Goal: Information Seeking & Learning: Learn about a topic

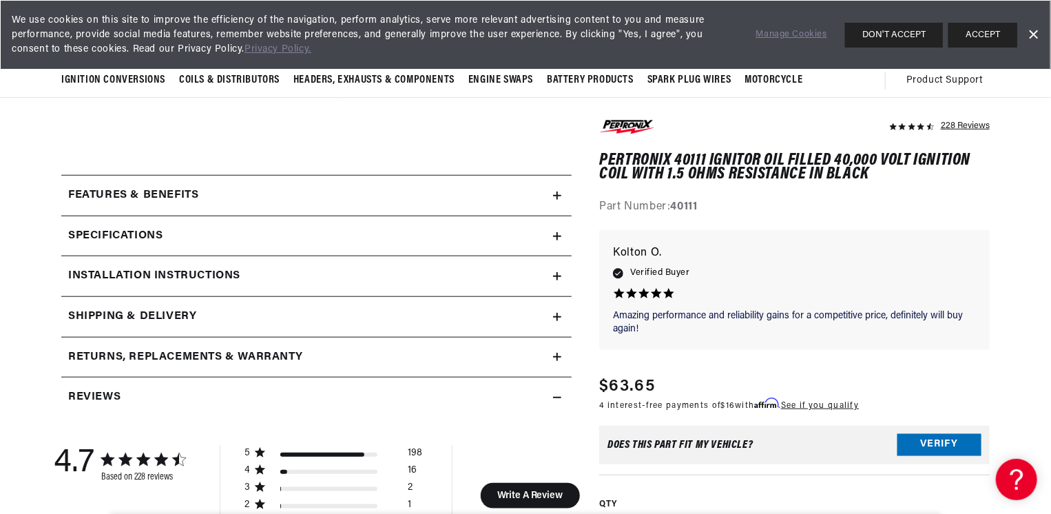
scroll to position [0, 860]
click at [296, 236] on div "Specifications" at bounding box center [307, 236] width 492 height 18
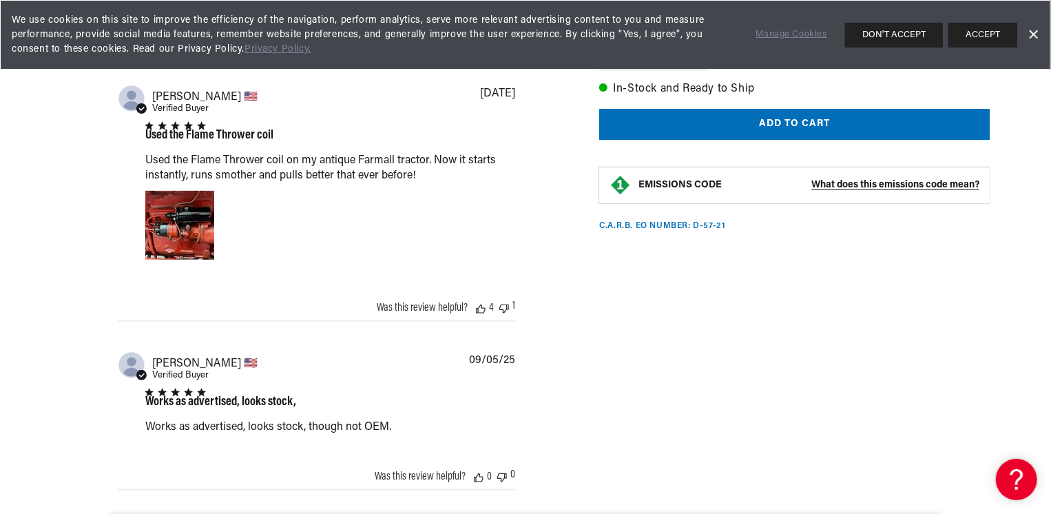
scroll to position [0, 0]
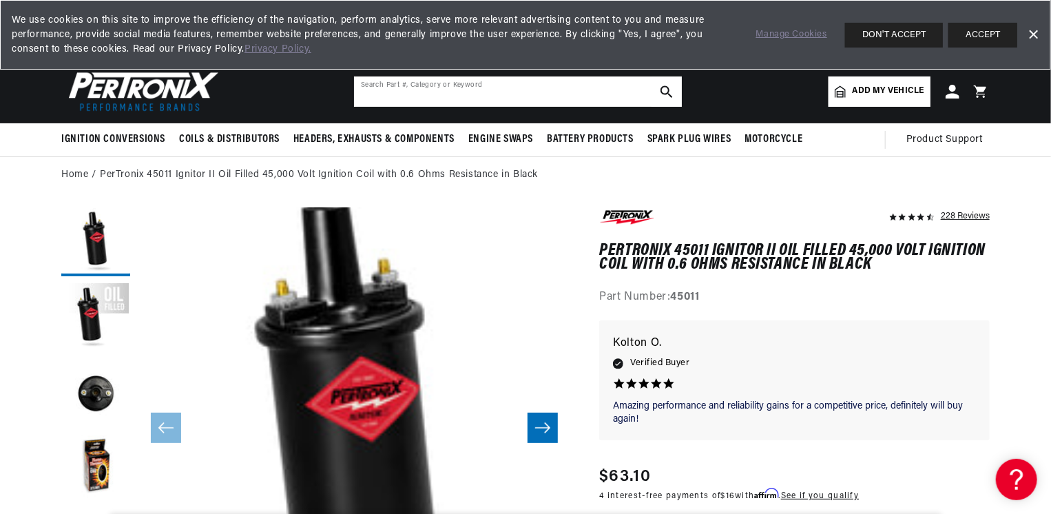
click at [493, 91] on input "text" at bounding box center [518, 91] width 328 height 30
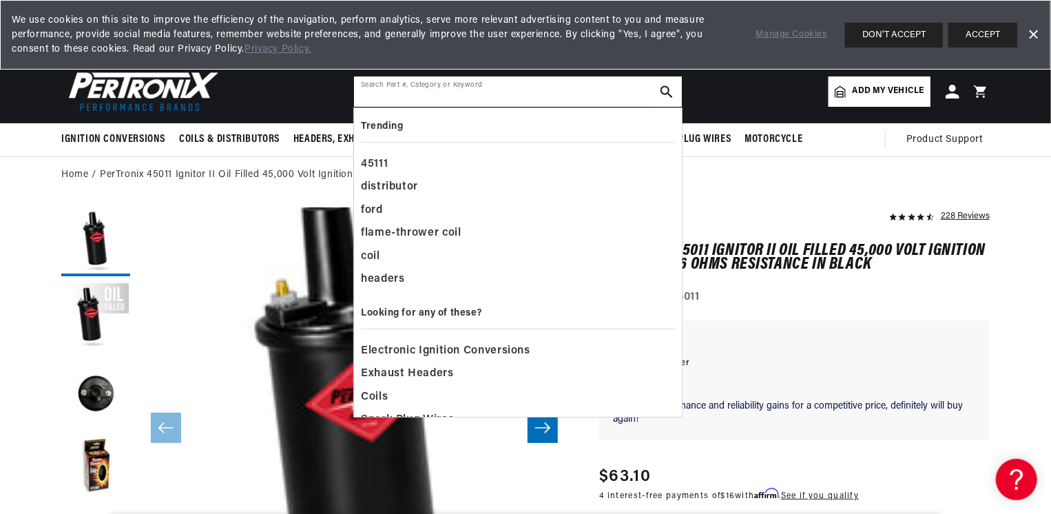
scroll to position [0, 860]
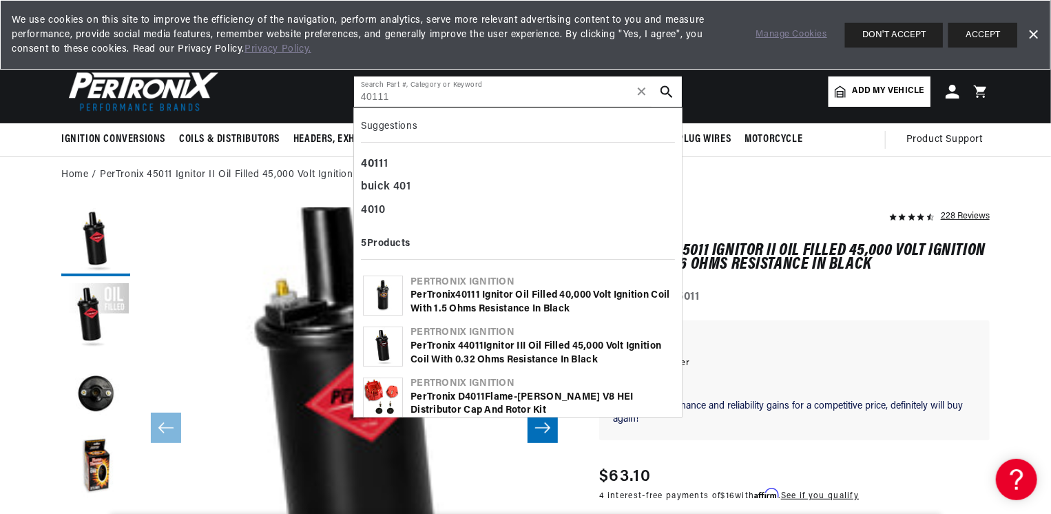
type input "40111"
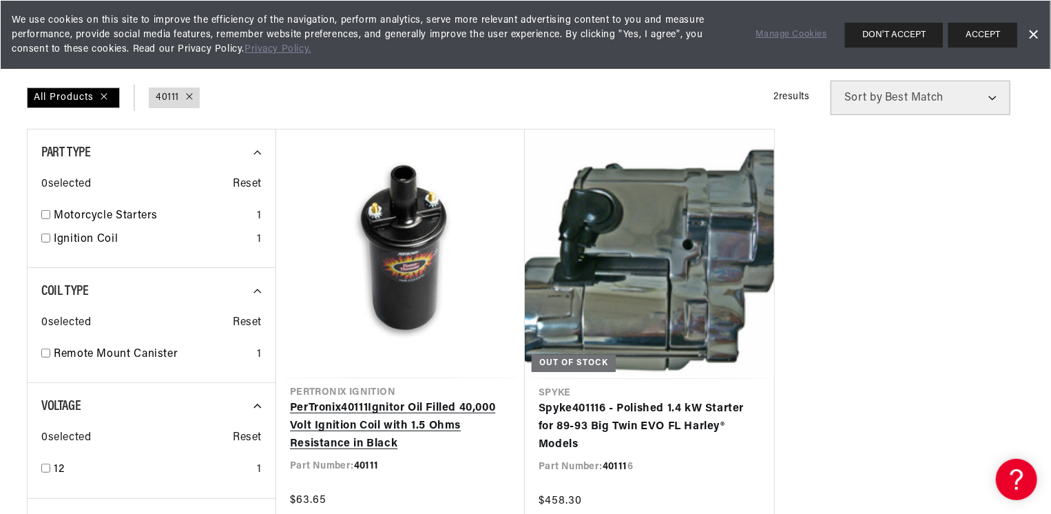
scroll to position [143, 0]
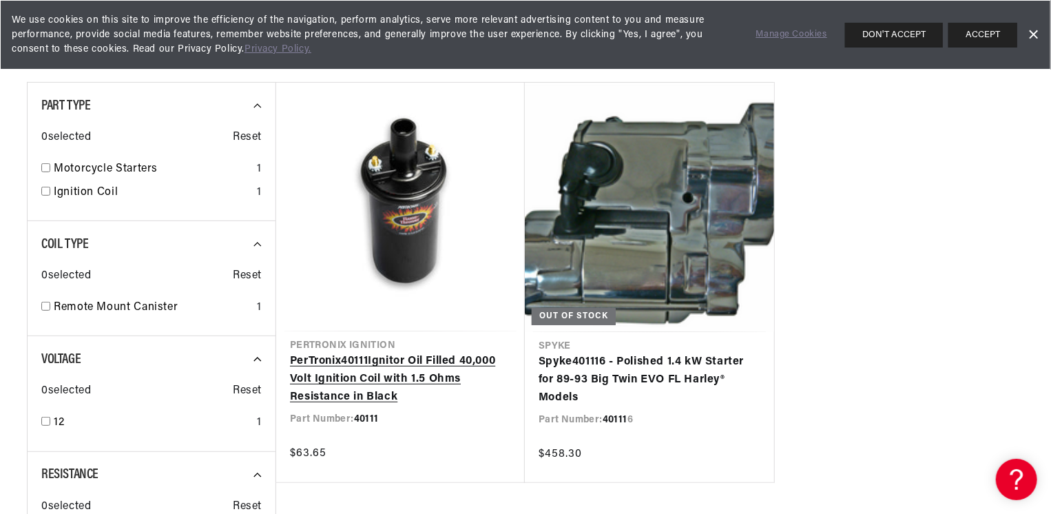
click at [426, 375] on link "PerTronix 40111 Ignitor Oil Filled 40,000 Volt Ignition Coil with 1.5 Ohms Resi…" at bounding box center [400, 379] width 221 height 53
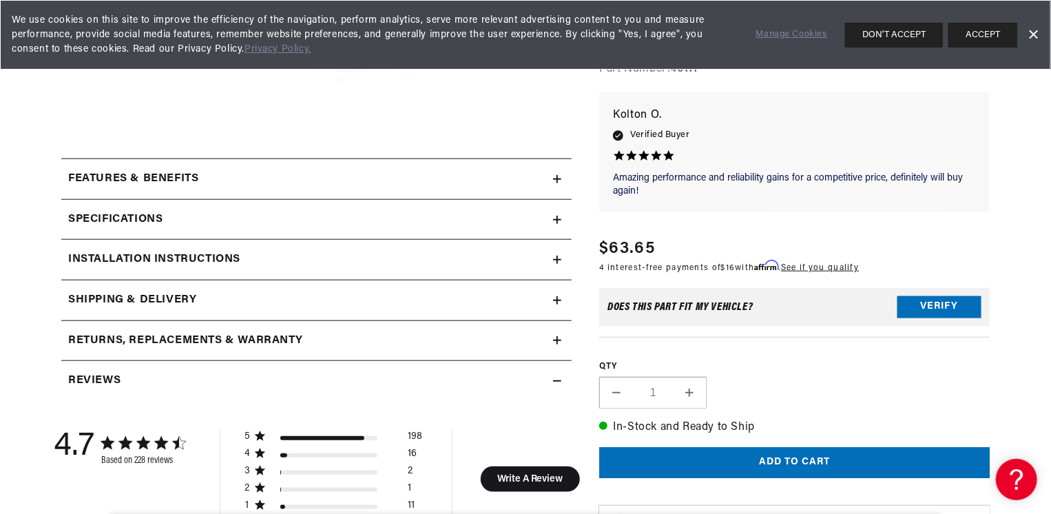
scroll to position [519, 0]
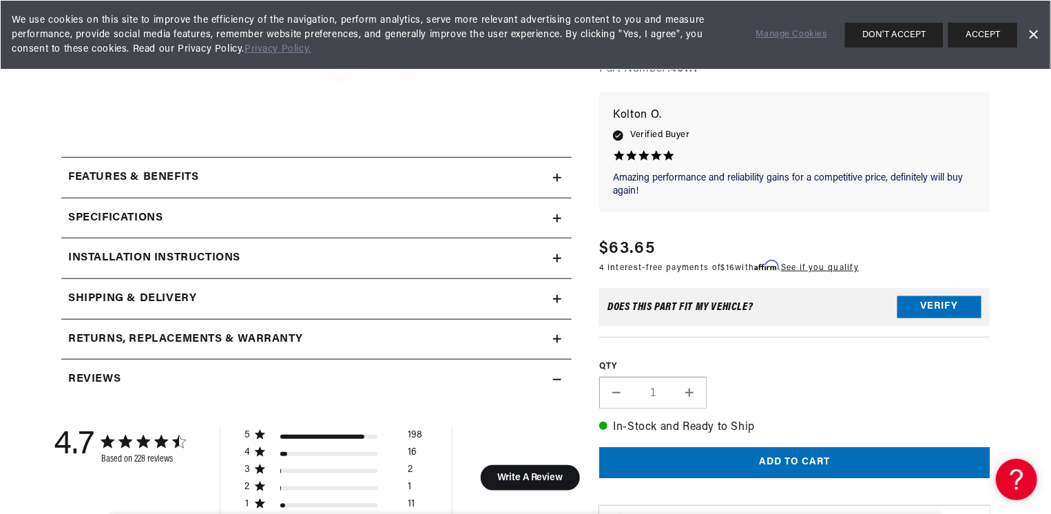
click at [259, 259] on div "Installation instructions" at bounding box center [307, 258] width 492 height 18
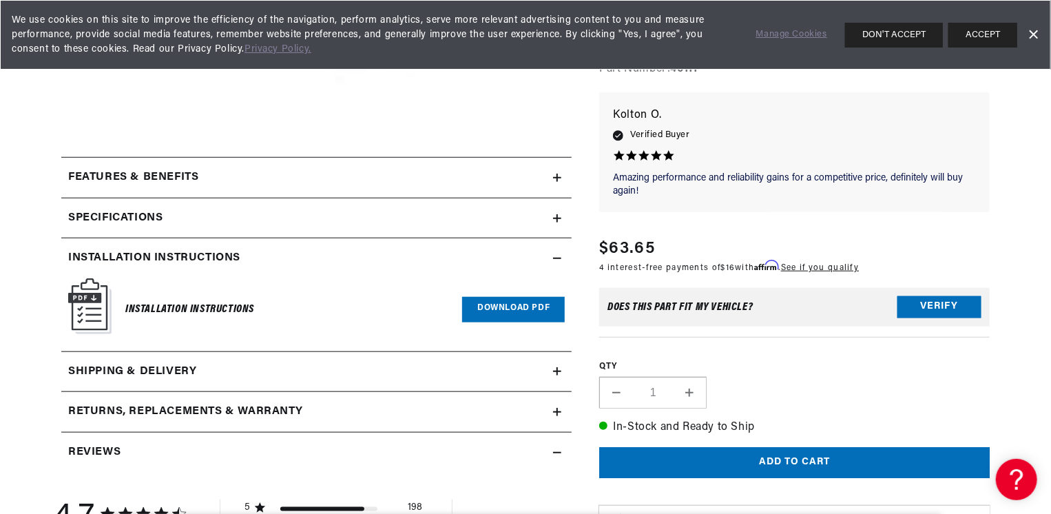
scroll to position [0, 0]
click at [233, 227] on summary "Specifications" at bounding box center [316, 218] width 510 height 40
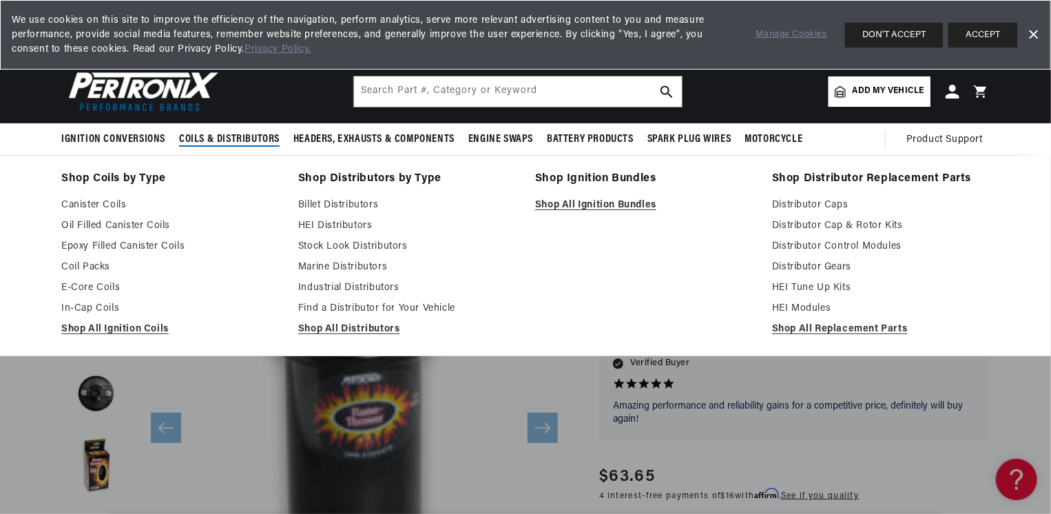
scroll to position [0, 1720]
click at [122, 332] on link "Shop All Ignition Coils" at bounding box center [170, 329] width 218 height 17
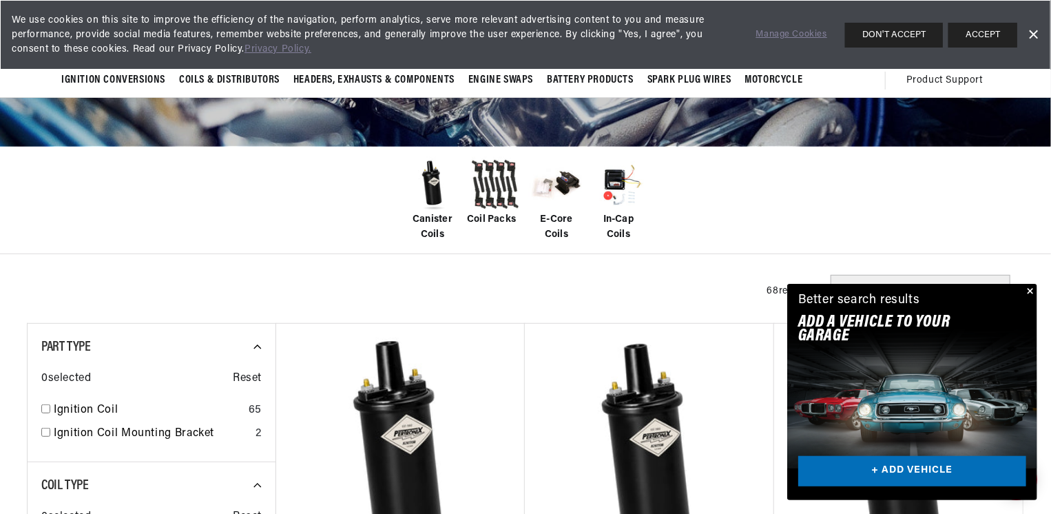
scroll to position [198, 0]
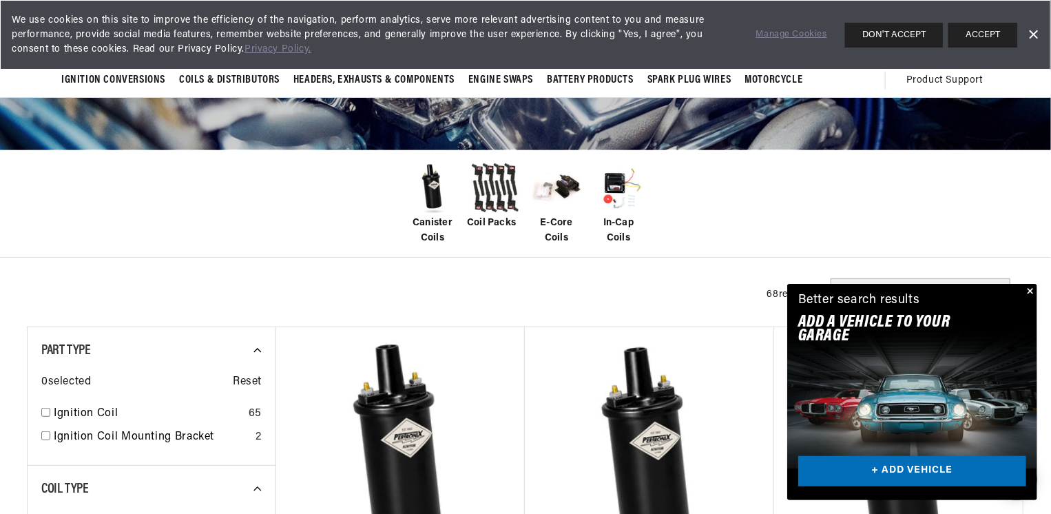
click at [430, 225] on span "Canister Coils" at bounding box center [432, 231] width 55 height 31
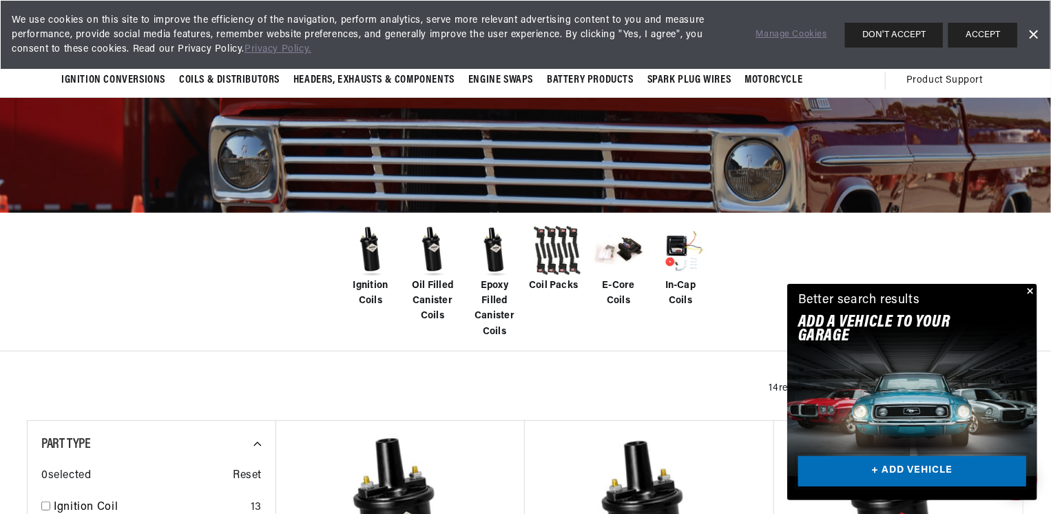
click at [935, 475] on link "+ ADD VEHICLE" at bounding box center [912, 471] width 228 height 31
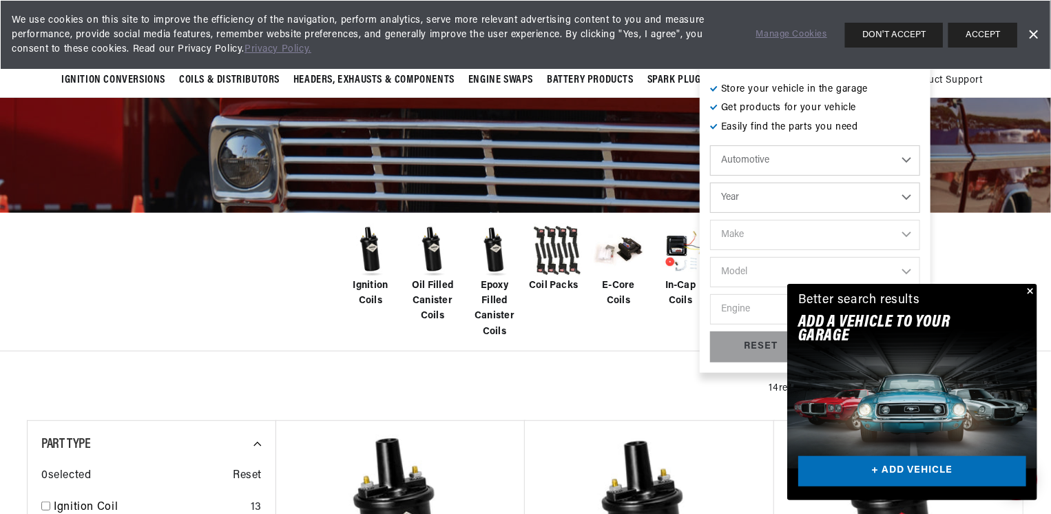
click at [804, 159] on select "Automotive Agricultural Industrial Marine Motorcycle" at bounding box center [815, 160] width 210 height 30
click at [710, 145] on select "Automotive Agricultural Industrial Marine Motorcycle" at bounding box center [815, 160] width 210 height 30
click at [742, 186] on select "Year 1987 1986 1985 1983 1982 1981 1980 1979 1978 1977 1976 1975 1974 1973 1972…" at bounding box center [815, 198] width 210 height 30
click at [874, 114] on p "Get products for your vehicle" at bounding box center [815, 108] width 210 height 15
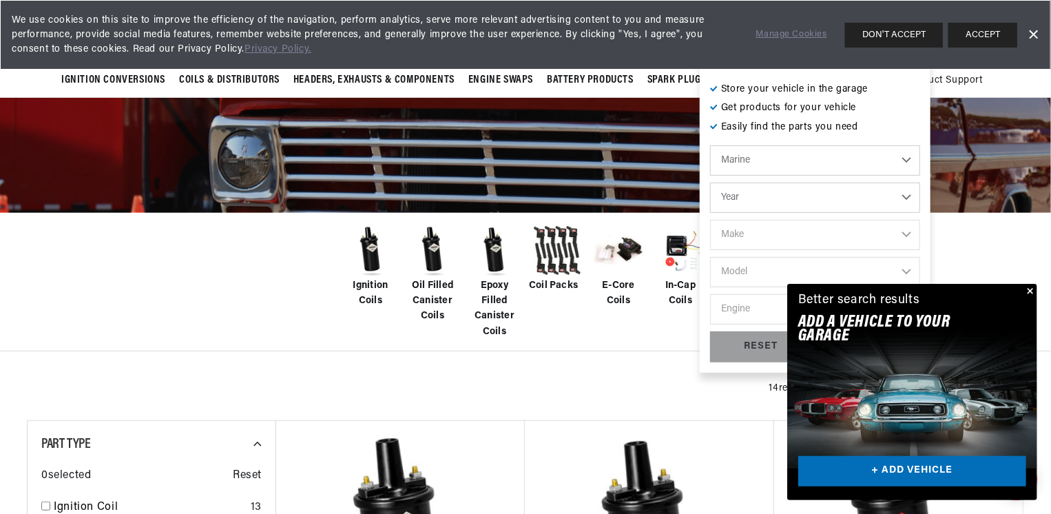
scroll to position [0, 0]
click at [814, 200] on select "Year 1987 1986 1985 1983 1982 1981 1980 1979 1978 1977 1976 1975 1974 1973 1972…" at bounding box center [815, 198] width 210 height 30
click at [784, 158] on select "Automotive Agricultural Industrial Marine Motorcycle" at bounding box center [815, 160] width 210 height 30
click at [710, 145] on select "Automotive Agricultural Industrial Marine Motorcycle" at bounding box center [815, 160] width 210 height 30
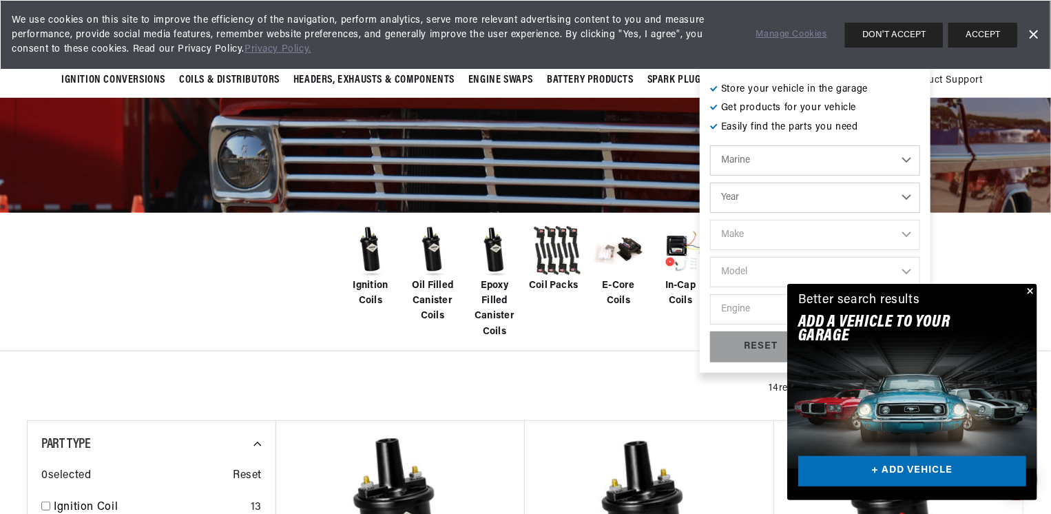
select select "Automotive"
click at [770, 205] on select "Year 2022 2021 2020 2019 2018 2017 2016 2015 2014 2013 2012 2011 2010 2009 2008…" at bounding box center [815, 198] width 210 height 30
select select "1997"
click at [710, 183] on select "Year 2022 2021 2020 2019 2018 2017 2016 2015 2014 2013 2012 2011 2010 2009 2008…" at bounding box center [815, 198] width 210 height 30
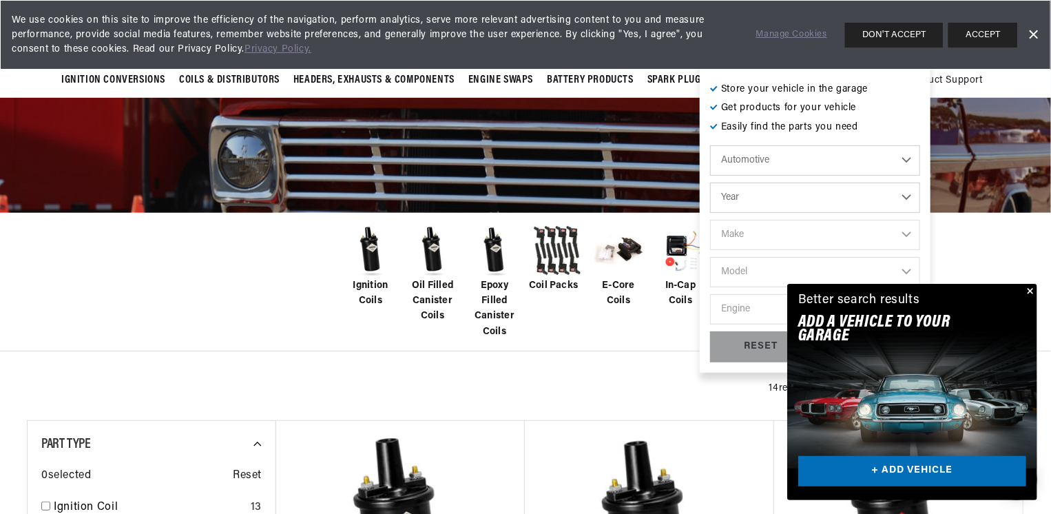
select select "1997"
click at [758, 237] on select "Make Buick Cadillac Chevrolet Chrysler Dodge Ford GMC Hyundai Isuzu Jeep Lincol…" at bounding box center [815, 235] width 210 height 30
select select "Chevrolet"
click at [710, 220] on select "Make Buick Cadillac Chevrolet Chrysler Dodge Ford GMC Hyundai Isuzu Jeep Lincol…" at bounding box center [815, 235] width 210 height 30
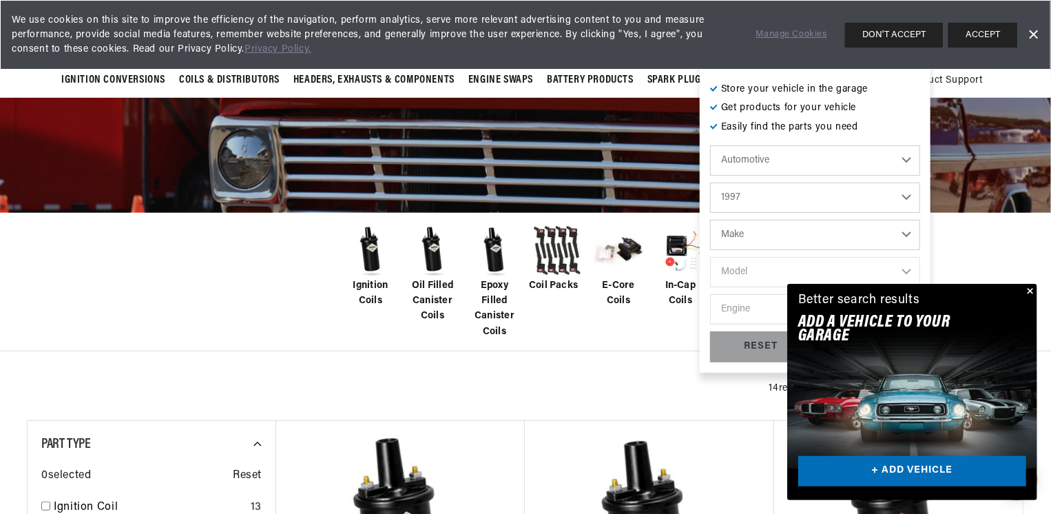
select select "Chevrolet"
click at [747, 272] on select "Model Astro Blazer C35 C1500 C1500 Suburban C2500 C2500 Suburban C3500 C3500HD …" at bounding box center [815, 272] width 210 height 30
select select "Tahoe"
click at [710, 257] on select "Model Astro Blazer C35 C1500 C1500 Suburban C2500 C2500 Suburban C3500 C3500HD …" at bounding box center [815, 272] width 210 height 30
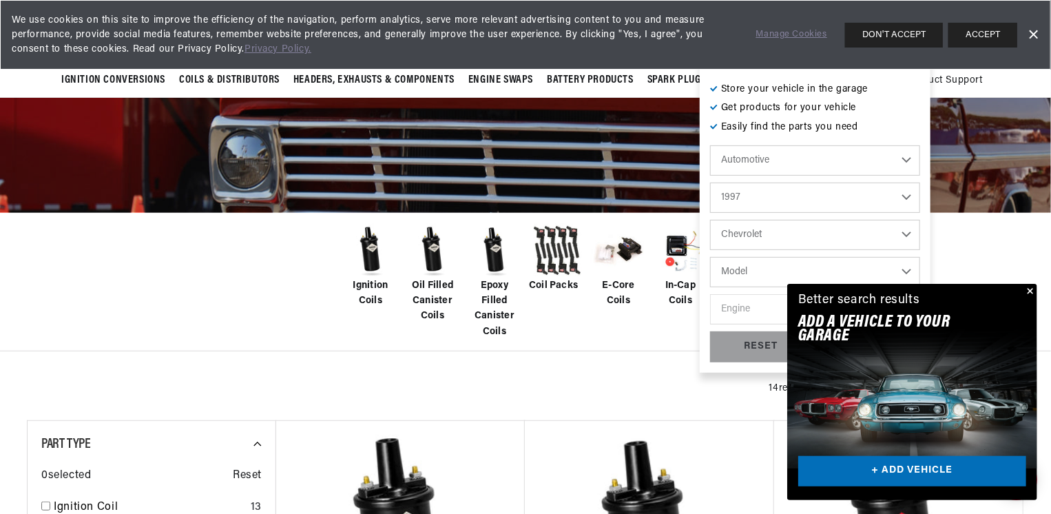
select select "Tahoe"
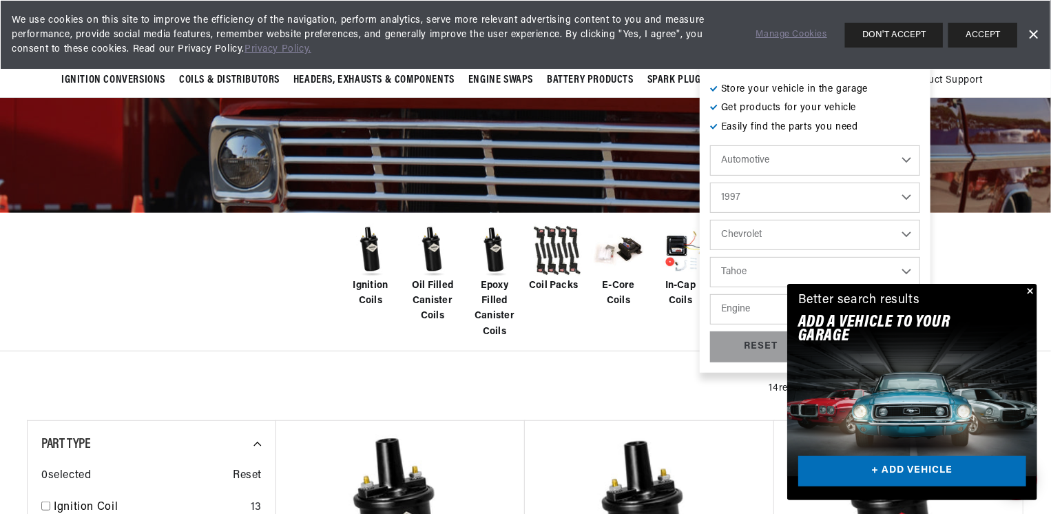
scroll to position [0, 1720]
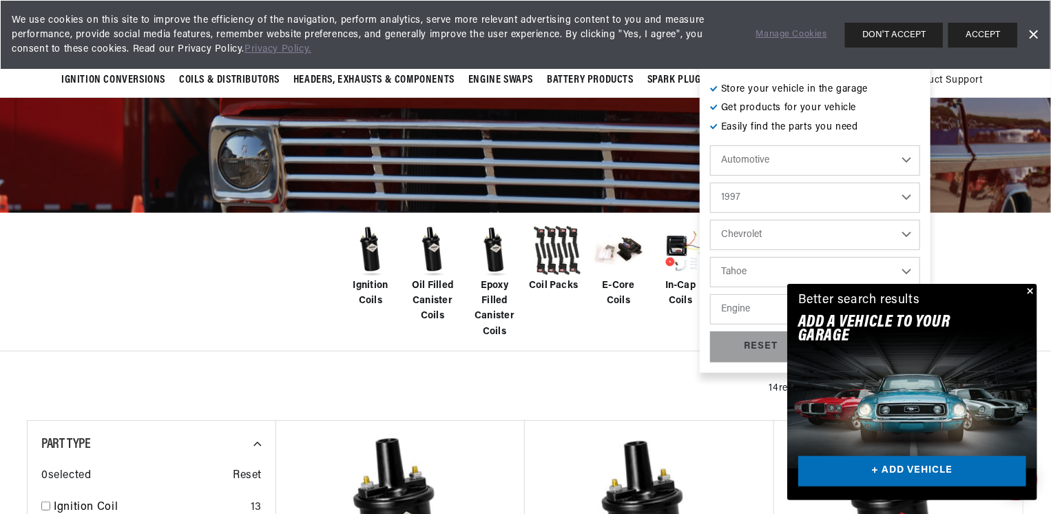
click at [1031, 291] on button "Close" at bounding box center [1029, 292] width 17 height 17
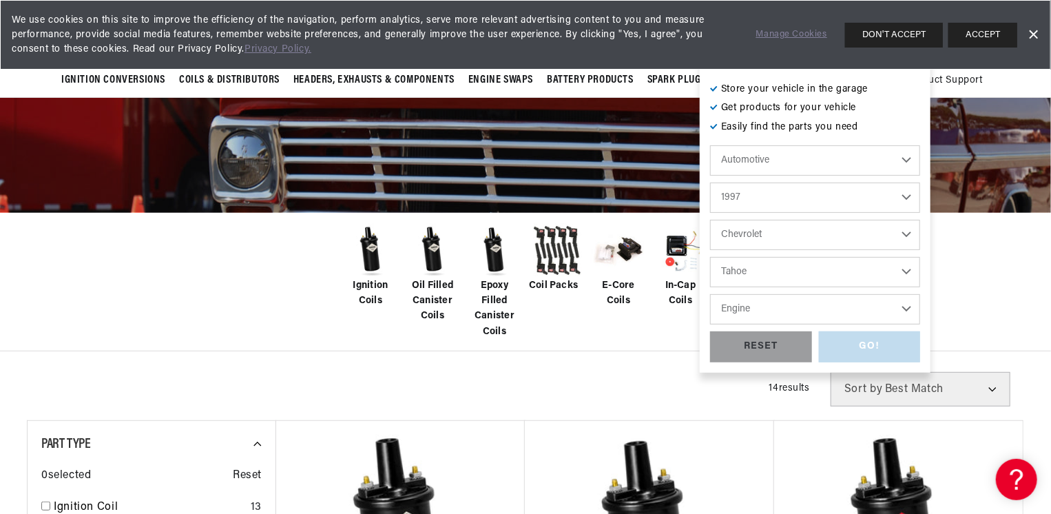
click at [781, 165] on select "Automotive Agricultural Industrial Marine Motorcycle" at bounding box center [815, 160] width 210 height 30
click at [710, 145] on select "Automotive Agricultural Industrial Marine Motorcycle" at bounding box center [815, 160] width 210 height 30
select select "Marine"
select select "Year"
select select "Make"
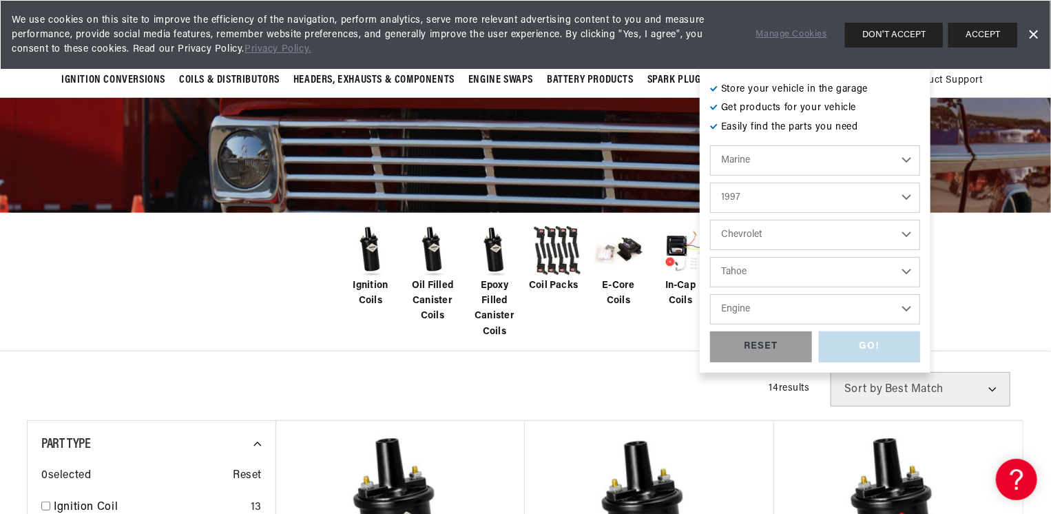
select select "Model"
click at [814, 194] on select "Year 1987 1986 1985 1983 1982 1981 1980 1979 1978 1977 1976 1975 1974 1973 1972…" at bounding box center [815, 198] width 210 height 30
select select "1987"
click at [710, 183] on select "Year 1987 1986 1985 1983 1982 1981 1980 1979 1978 1977 1976 1975 1974 1973 1972…" at bounding box center [815, 198] width 210 height 30
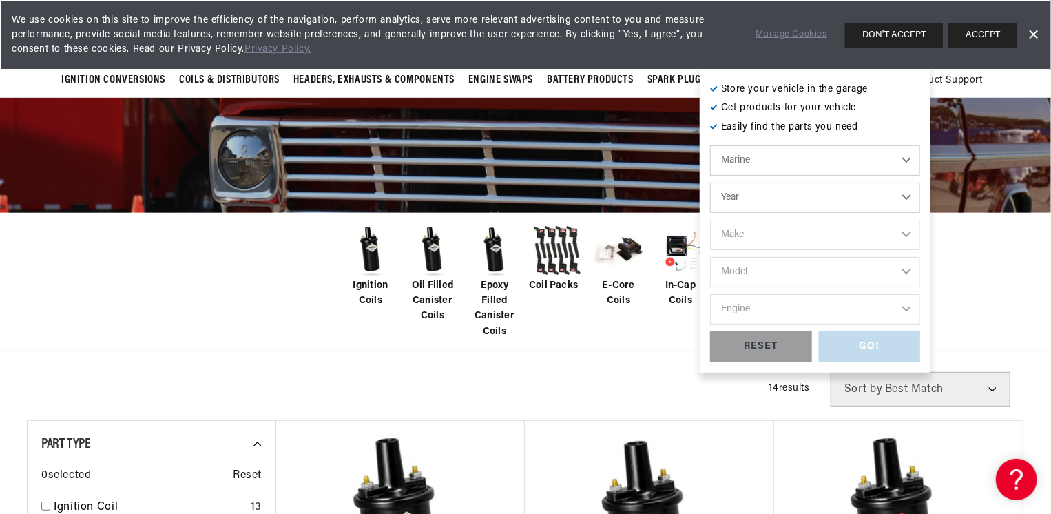
select select "1987"
click at [789, 239] on select "Make Crusader (Thermo-Electron)" at bounding box center [815, 235] width 210 height 30
select select "Crusader-(Thermo-Electron)"
click at [710, 220] on select "Make Crusader (Thermo-Electron)" at bounding box center [815, 235] width 210 height 30
select select "Crusader-(Thermo-Electron)"
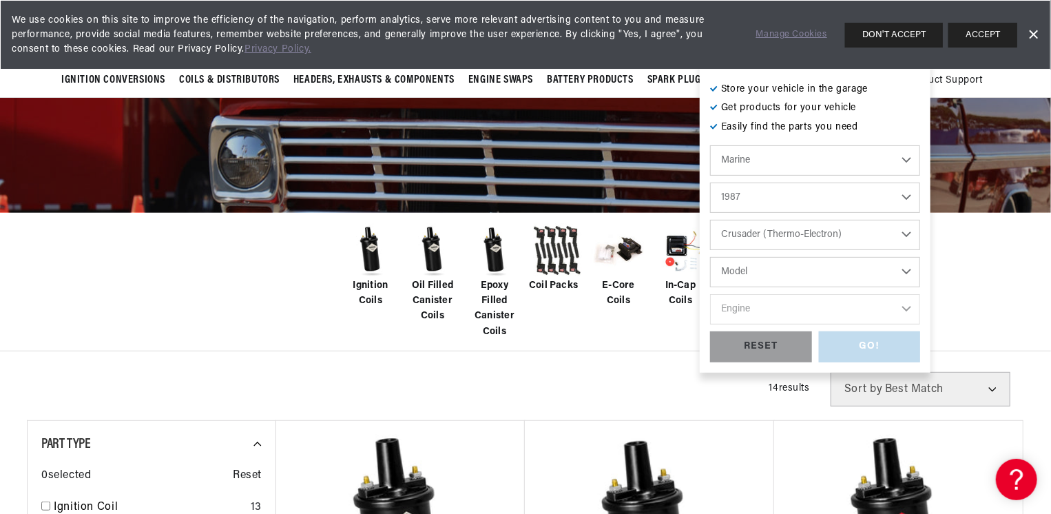
click at [774, 274] on select "Model 305 350 454 cid. engine" at bounding box center [815, 272] width 210 height 30
select select "350"
click at [710, 257] on select "Model 305 350 454 cid. engine" at bounding box center [815, 272] width 210 height 30
select select "350"
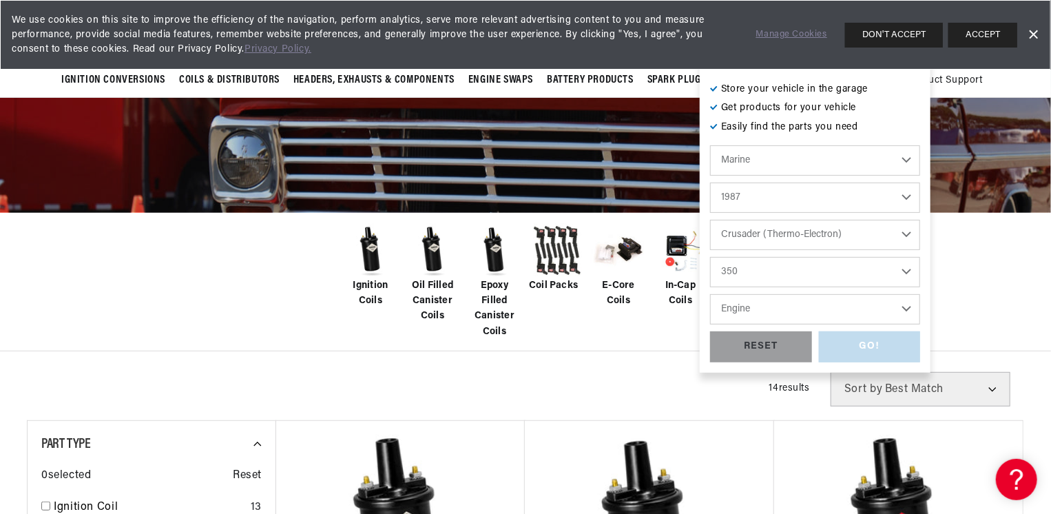
click at [779, 307] on select "Engine 8" at bounding box center [815, 309] width 210 height 30
select select "8"
click at [710, 294] on select "Engine 8" at bounding box center [815, 309] width 210 height 30
select select "8"
click at [876, 345] on div "GO!" at bounding box center [870, 346] width 102 height 31
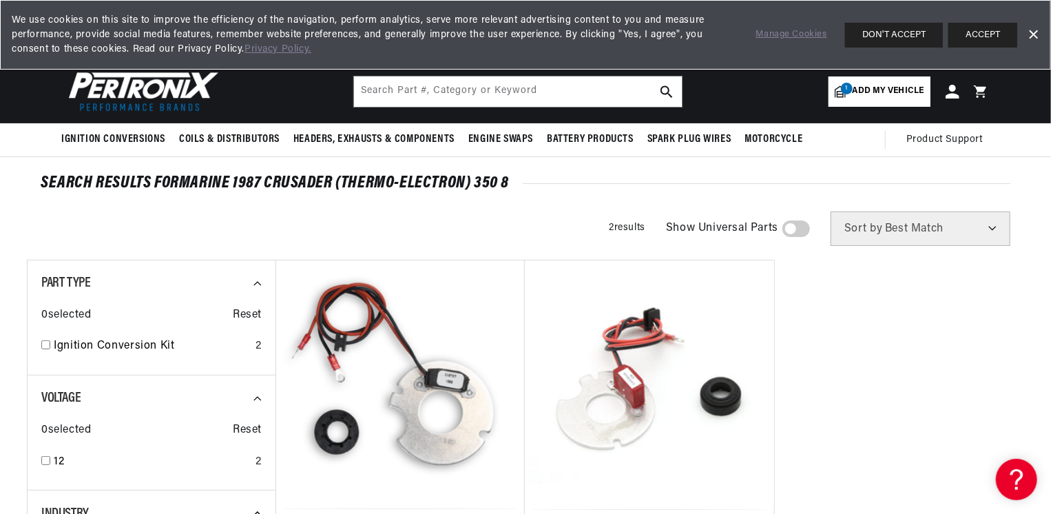
scroll to position [0, 1720]
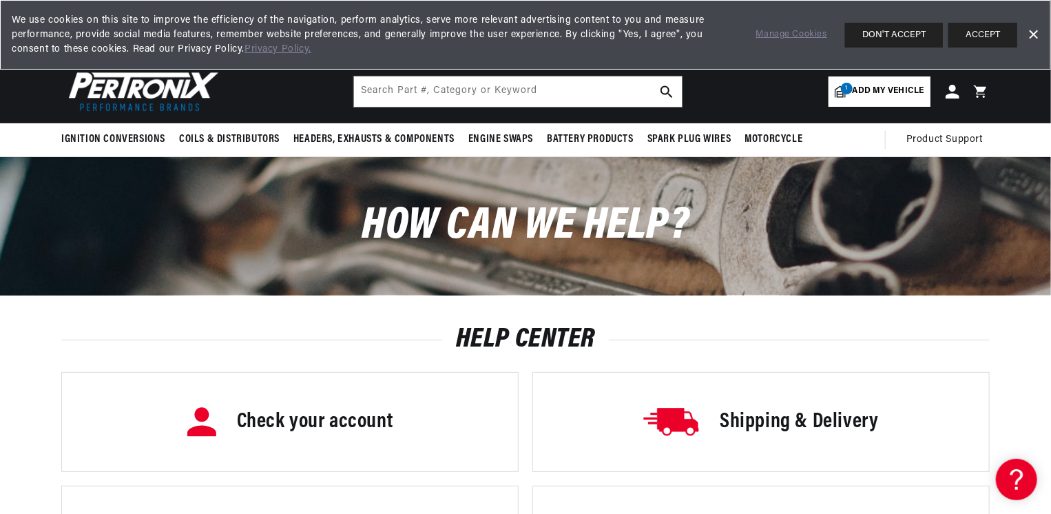
click at [1033, 30] on link "Dismiss Banner" at bounding box center [1033, 35] width 21 height 21
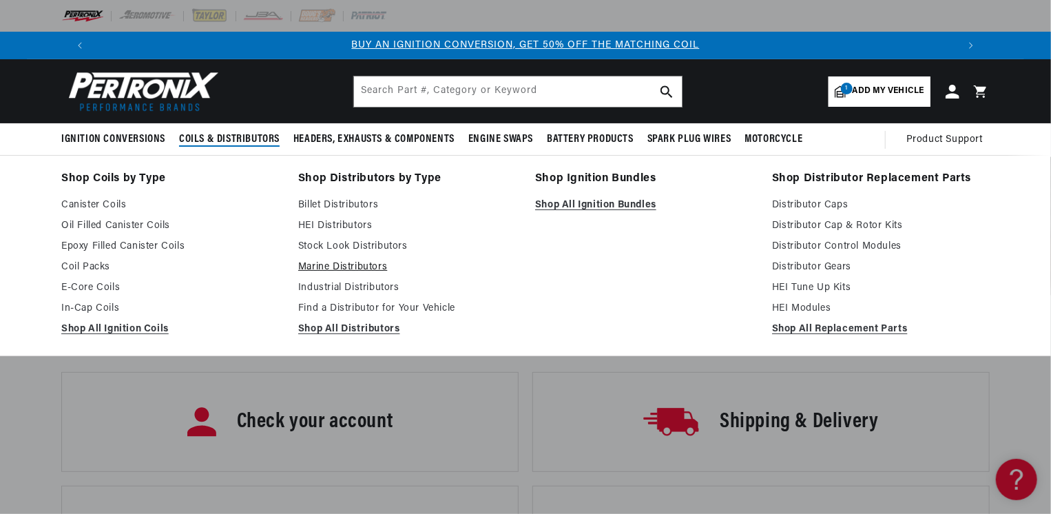
click at [327, 266] on link "Marine Distributors" at bounding box center [407, 267] width 218 height 17
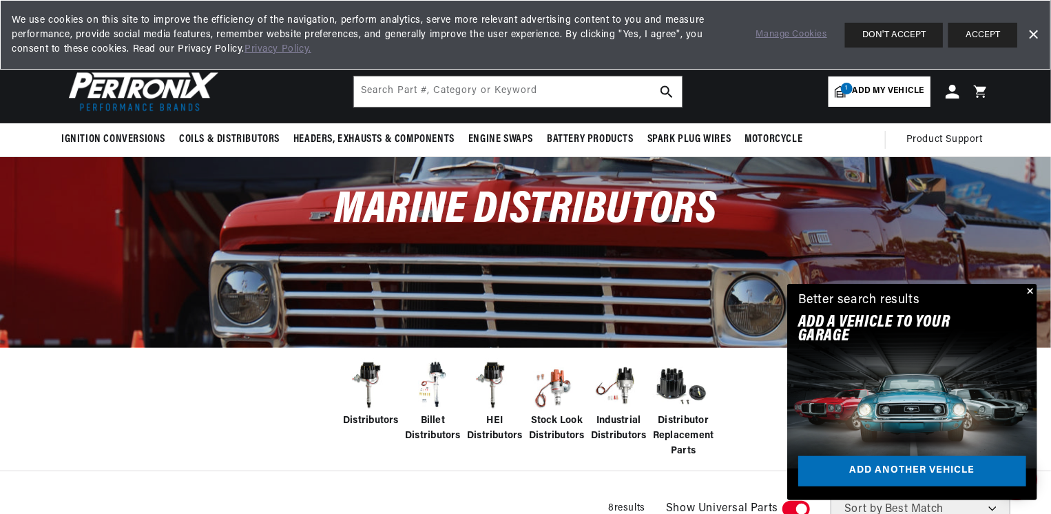
click at [1029, 289] on button "Close" at bounding box center [1029, 292] width 17 height 17
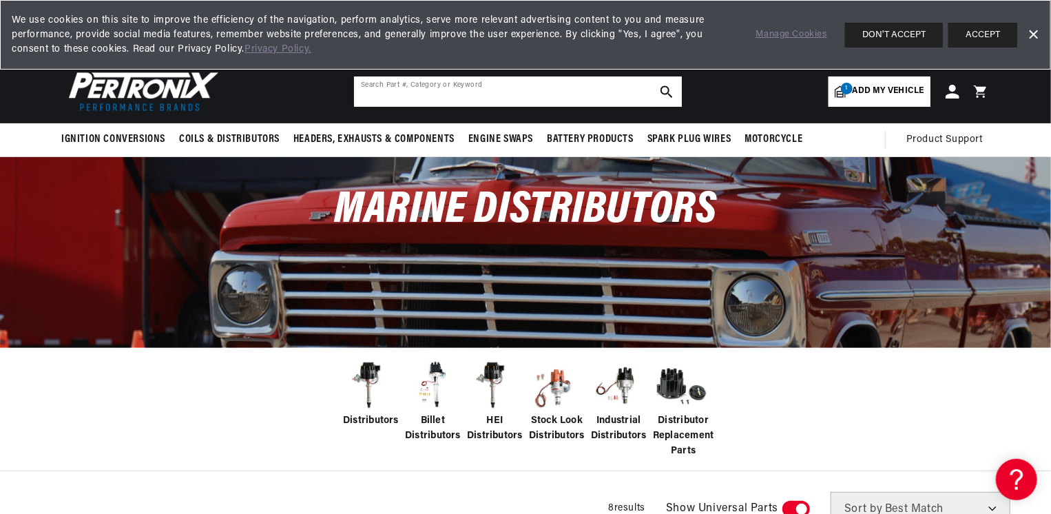
click at [437, 83] on input "text" at bounding box center [518, 91] width 328 height 30
type input "mercruiser 5.7"
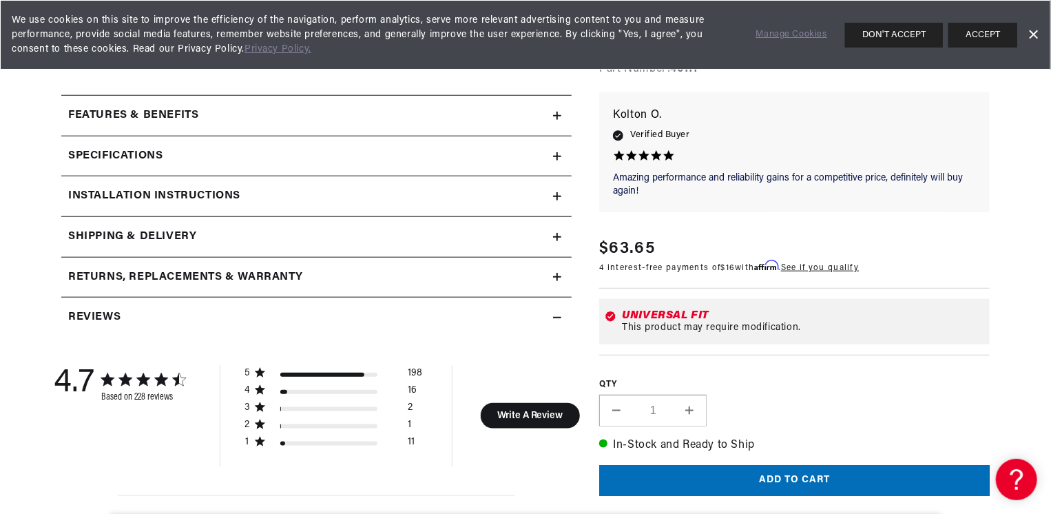
scroll to position [583, 0]
click at [271, 149] on div "Specifications" at bounding box center [307, 155] width 492 height 18
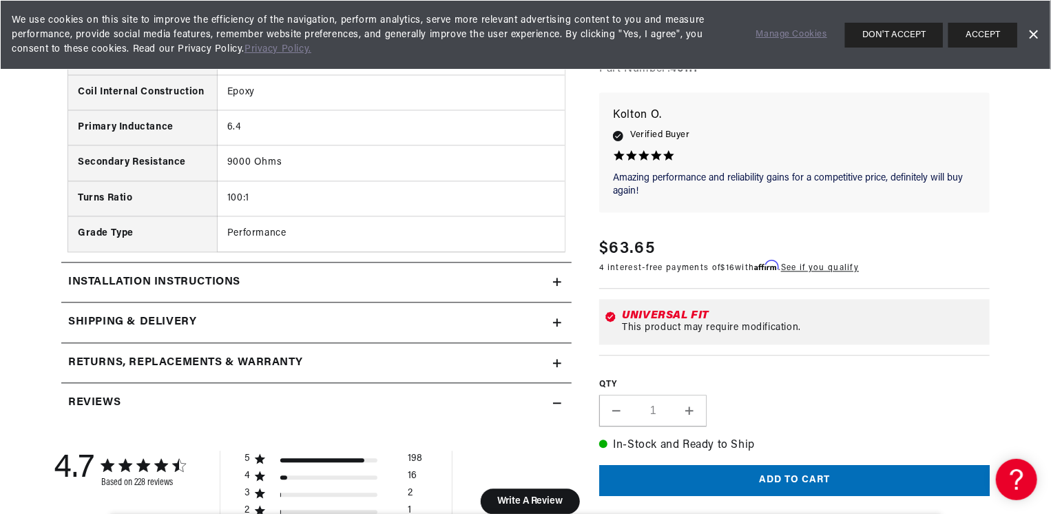
scroll to position [1368, 0]
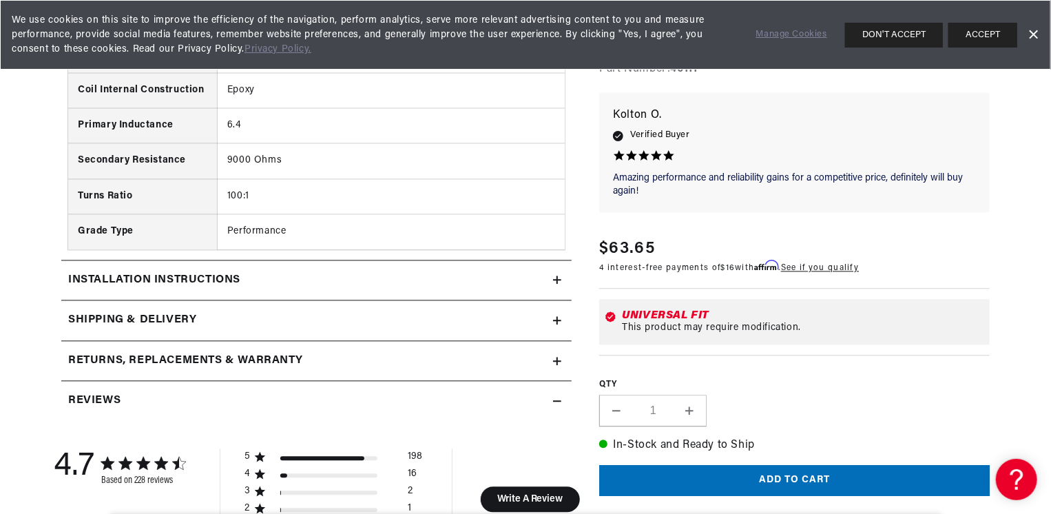
click at [251, 271] on div "Installation instructions" at bounding box center [307, 280] width 492 height 18
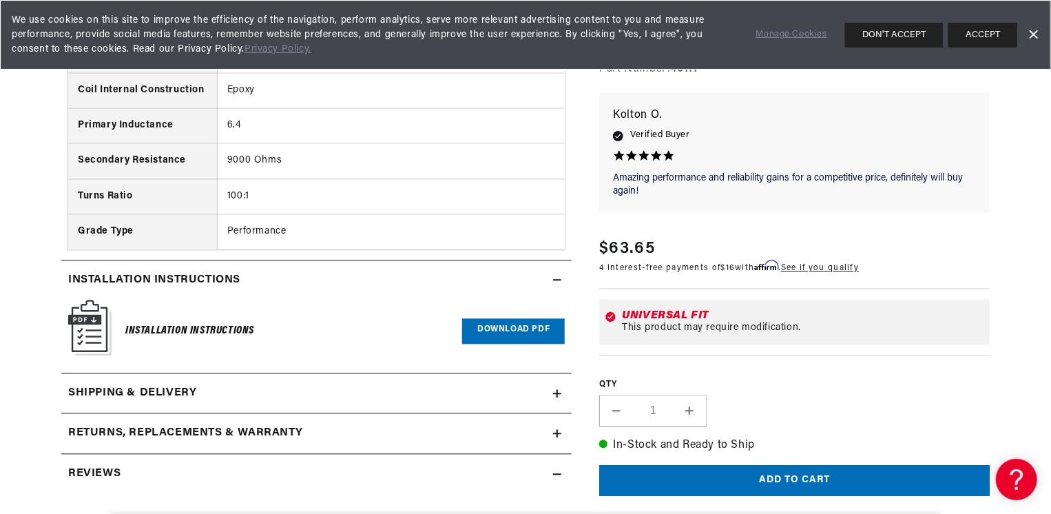
click at [512, 324] on link "Download PDF" at bounding box center [513, 330] width 103 height 25
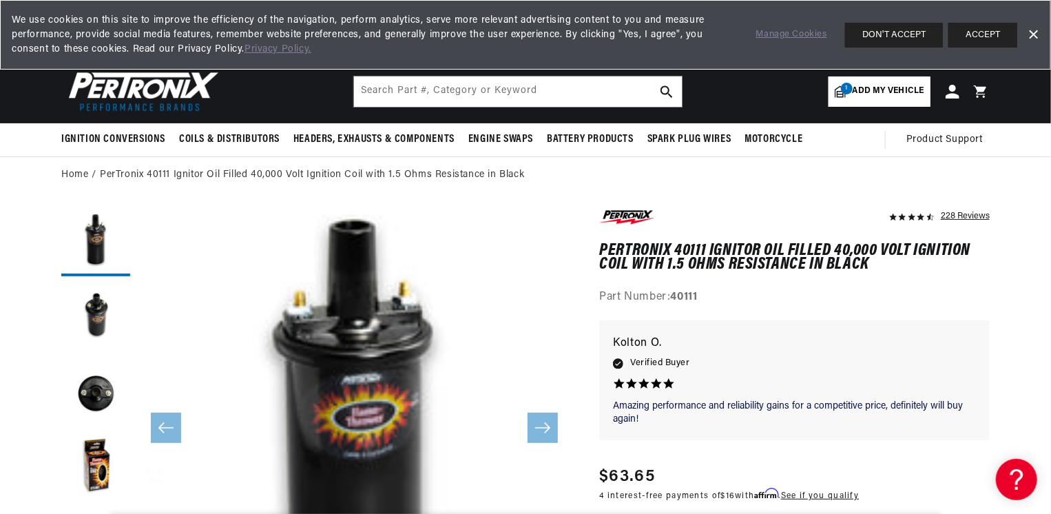
scroll to position [0, 860]
